Goal: Task Accomplishment & Management: Use online tool/utility

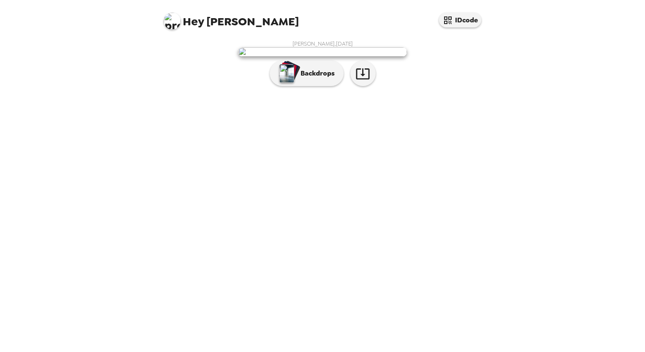
click at [303, 57] on img at bounding box center [322, 51] width 169 height 9
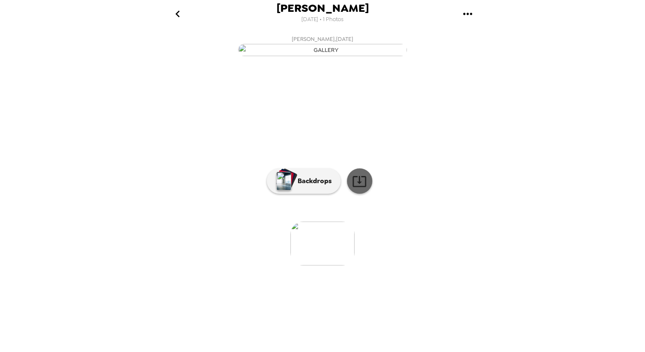
click at [361, 189] on icon at bounding box center [359, 181] width 15 height 15
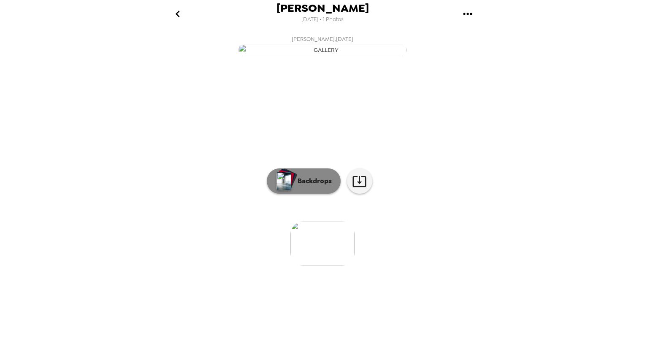
click at [311, 186] on p "Backdrops" at bounding box center [312, 181] width 38 height 10
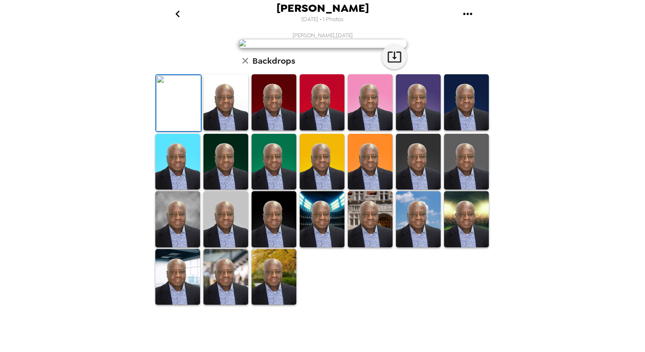
scroll to position [134, 0]
click at [192, 305] on img at bounding box center [177, 277] width 45 height 56
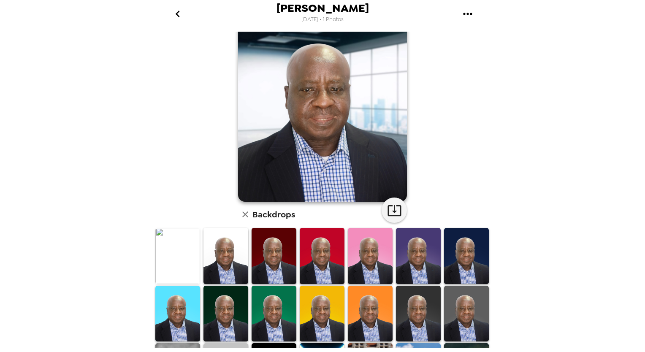
scroll to position [42, 0]
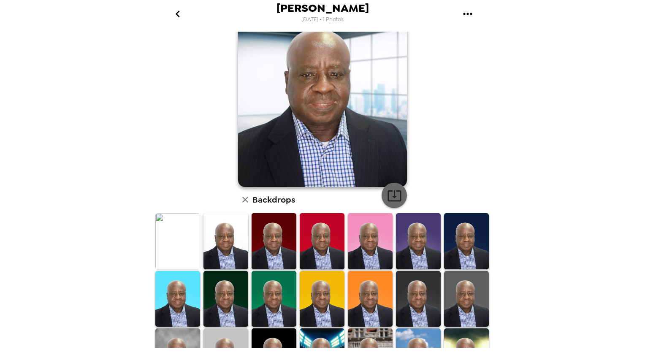
click at [392, 195] on icon "button" at bounding box center [394, 195] width 15 height 15
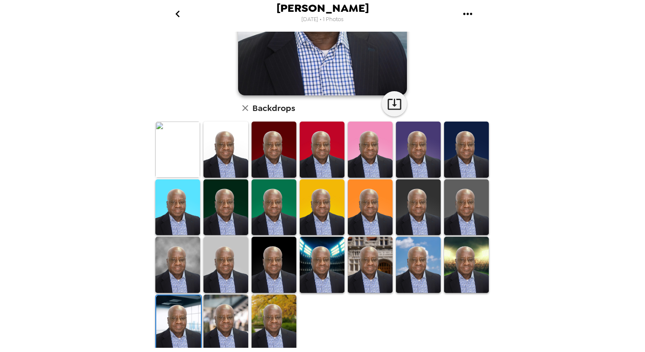
scroll to position [0, 0]
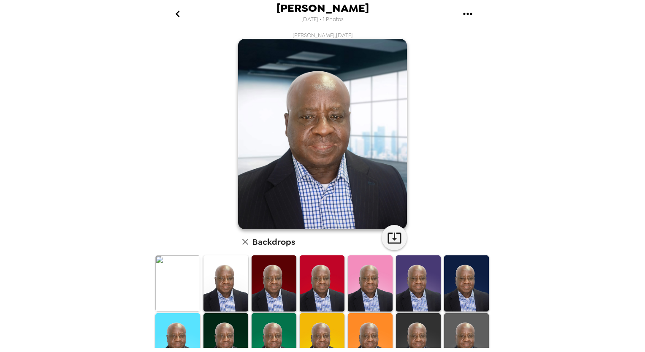
click at [174, 271] on img at bounding box center [177, 283] width 45 height 56
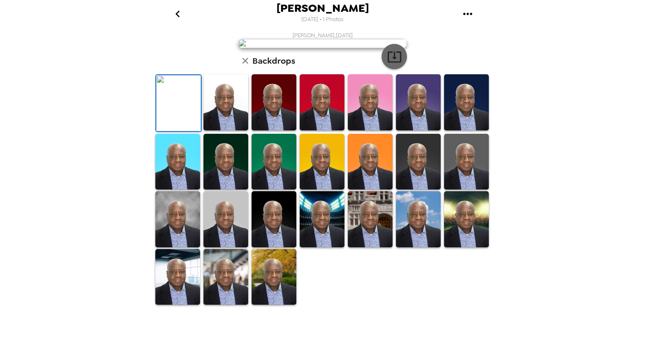
click at [393, 64] on icon "button" at bounding box center [394, 56] width 15 height 15
click at [319, 247] on img at bounding box center [322, 219] width 45 height 56
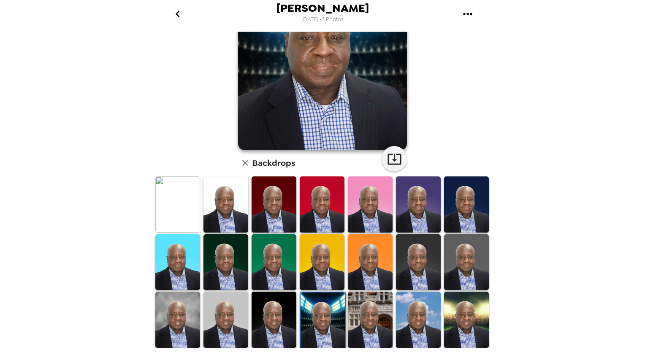
scroll to position [0, 0]
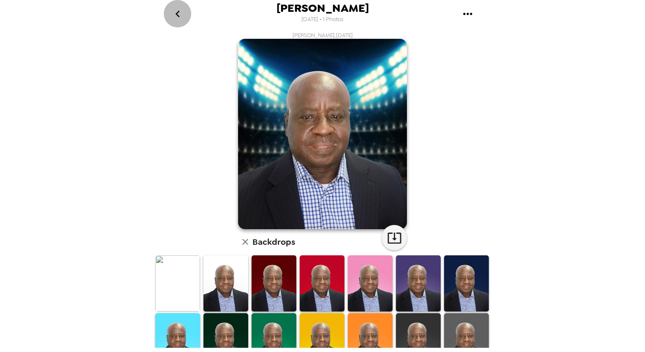
click at [178, 14] on icon "go back" at bounding box center [178, 14] width 14 height 14
